Goal: Find specific page/section: Find specific page/section

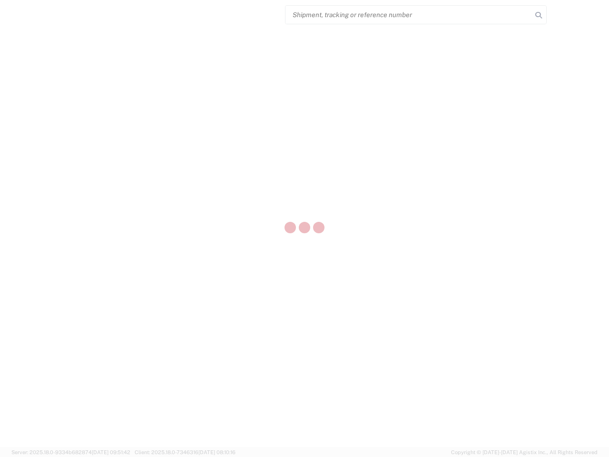
select select "US"
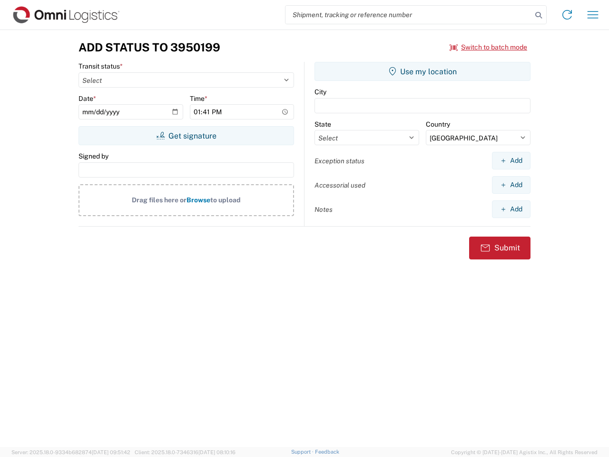
click at [409, 15] on input "search" at bounding box center [408, 15] width 246 height 18
click at [539, 15] on icon at bounding box center [538, 15] width 13 height 13
click at [567, 15] on icon at bounding box center [567, 14] width 15 height 15
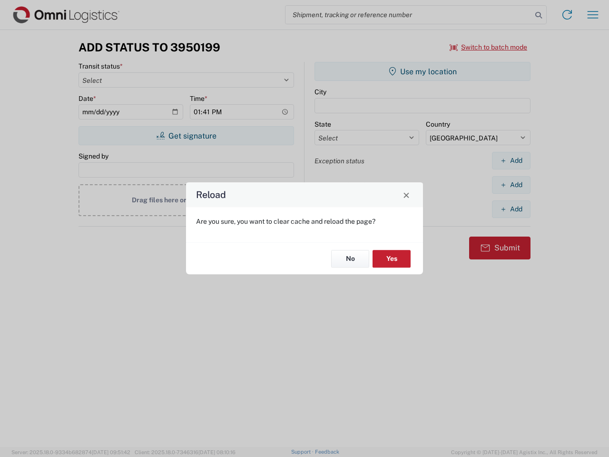
click at [593, 15] on div "Reload Are you sure, you want to clear cache and reload the page? No Yes" at bounding box center [304, 228] width 609 height 457
click at [489, 47] on div "Reload Are you sure, you want to clear cache and reload the page? No Yes" at bounding box center [304, 228] width 609 height 457
click at [186, 136] on div "Reload Are you sure, you want to clear cache and reload the page? No Yes" at bounding box center [304, 228] width 609 height 457
click at [423, 71] on div "Reload Are you sure, you want to clear cache and reload the page? No Yes" at bounding box center [304, 228] width 609 height 457
click at [511, 160] on div "Reload Are you sure, you want to clear cache and reload the page? No Yes" at bounding box center [304, 228] width 609 height 457
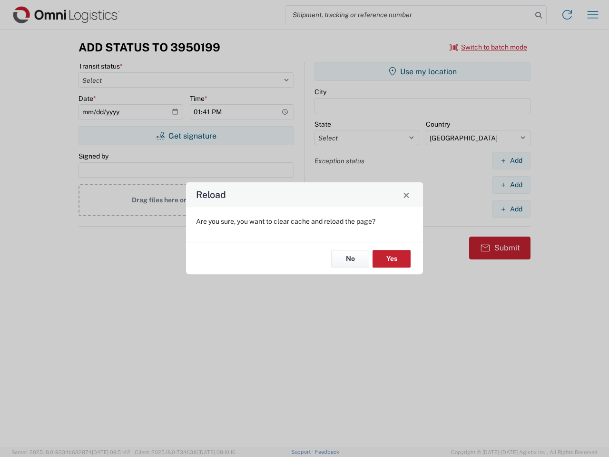
click at [511, 185] on div "Reload Are you sure, you want to clear cache and reload the page? No Yes" at bounding box center [304, 228] width 609 height 457
click at [511, 209] on div "Reload Are you sure, you want to clear cache and reload the page? No Yes" at bounding box center [304, 228] width 609 height 457
